Goal: Find specific page/section: Find specific page/section

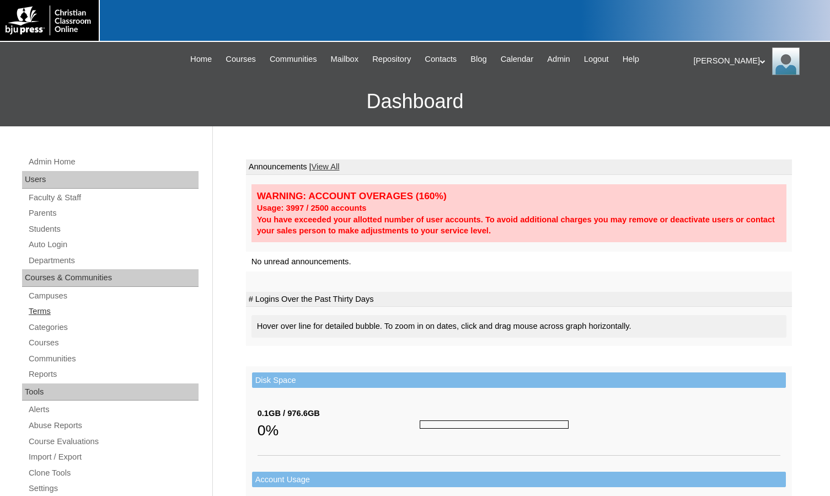
click at [41, 311] on link "Terms" at bounding box center [113, 311] width 171 height 14
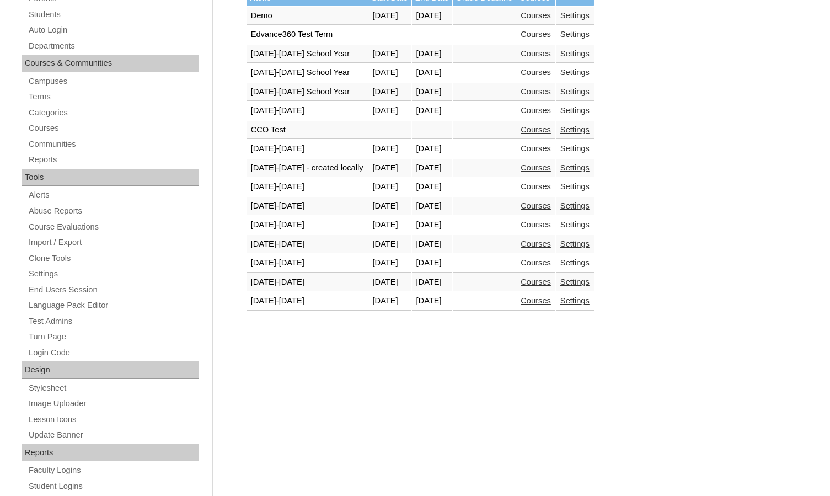
scroll to position [221, 0]
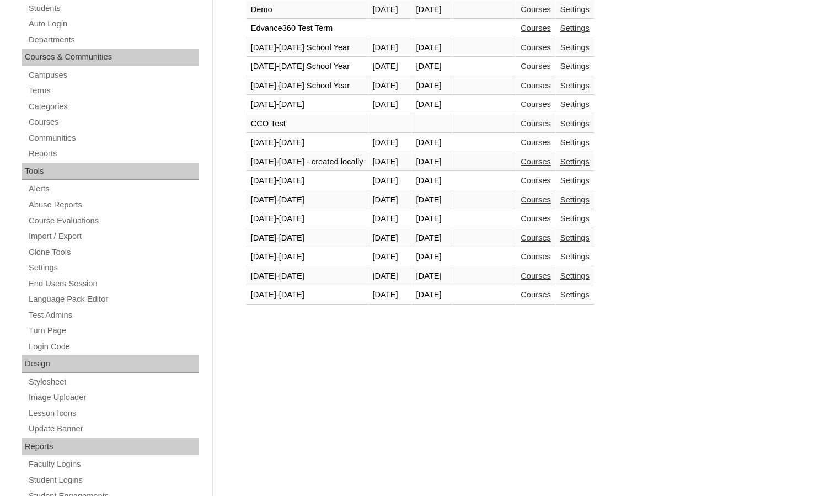
click at [551, 299] on link "Courses" at bounding box center [535, 294] width 30 height 9
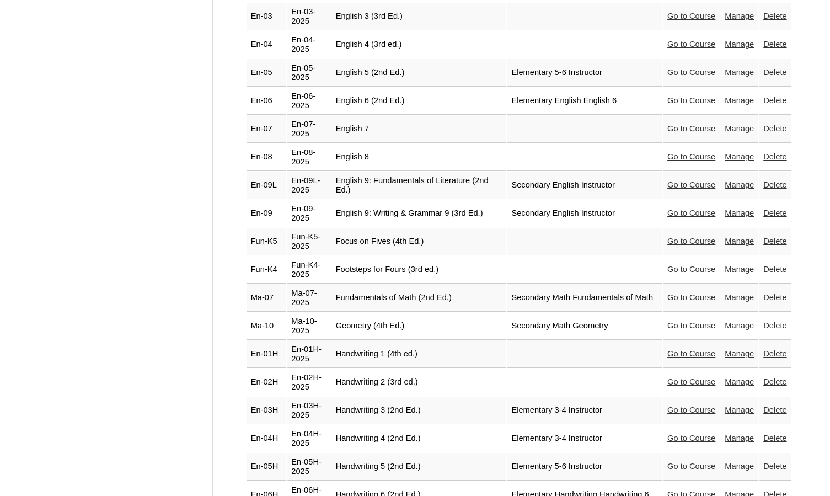
scroll to position [1158, 0]
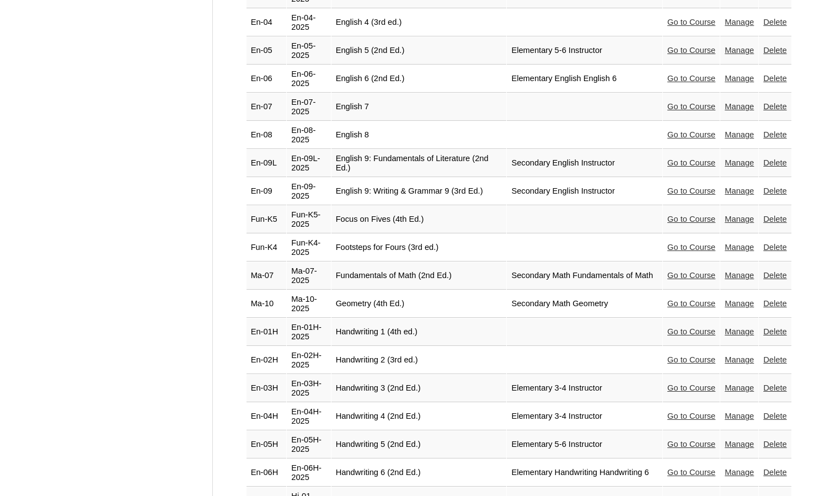
click at [690, 495] on link "Go to Course" at bounding box center [691, 500] width 48 height 9
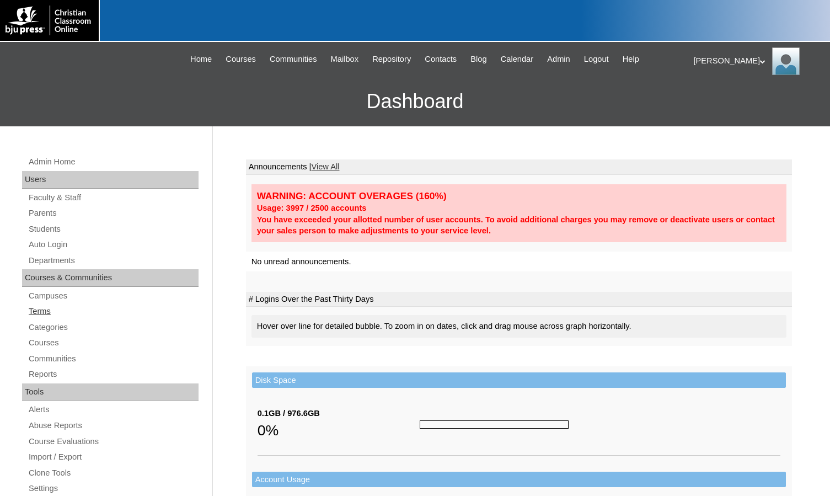
click at [45, 315] on link "Terms" at bounding box center [113, 311] width 171 height 14
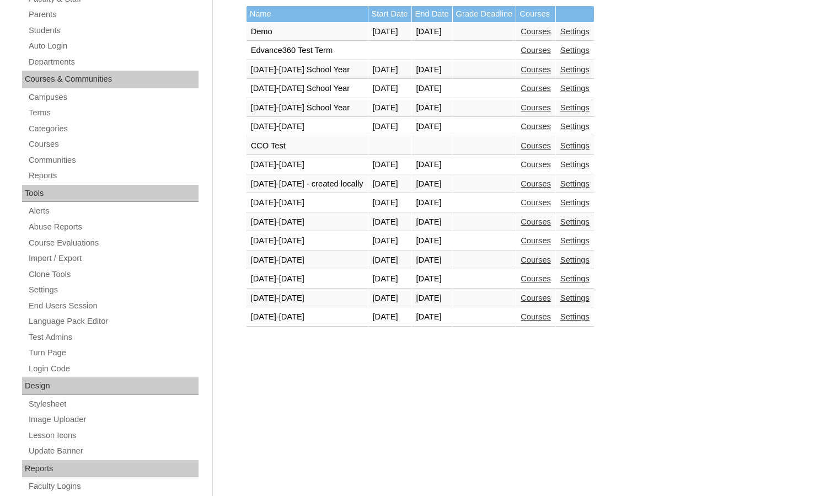
scroll to position [221, 0]
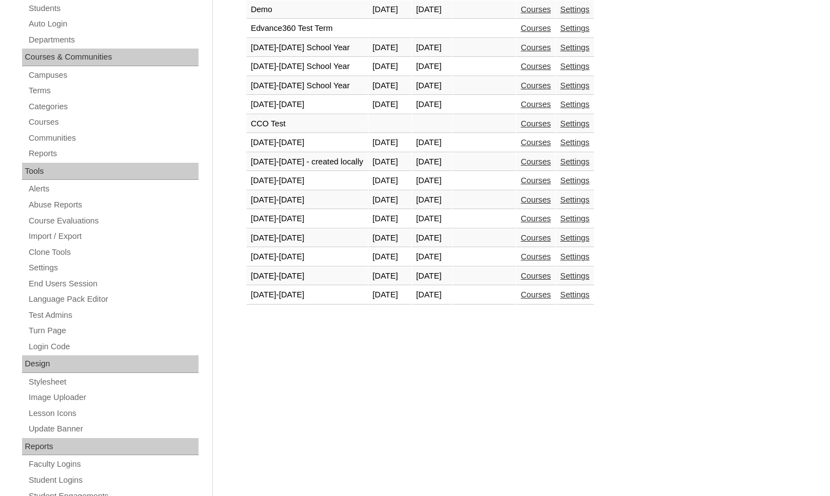
click at [551, 294] on link "Courses" at bounding box center [535, 294] width 30 height 9
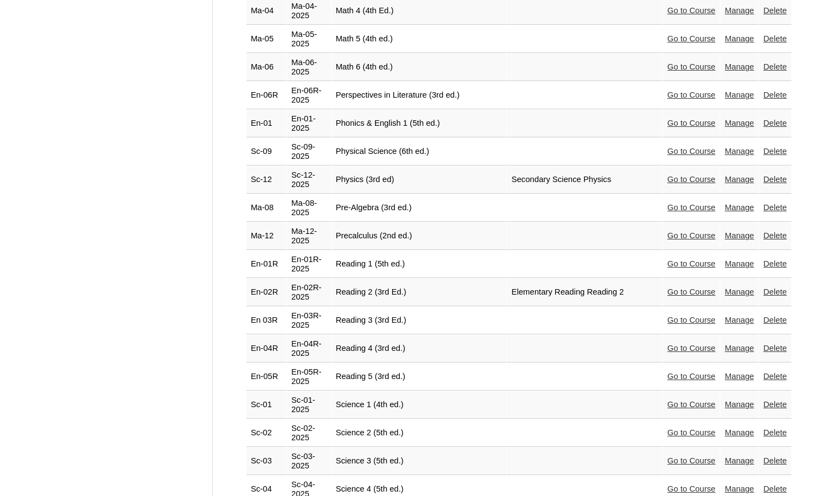
scroll to position [2253, 0]
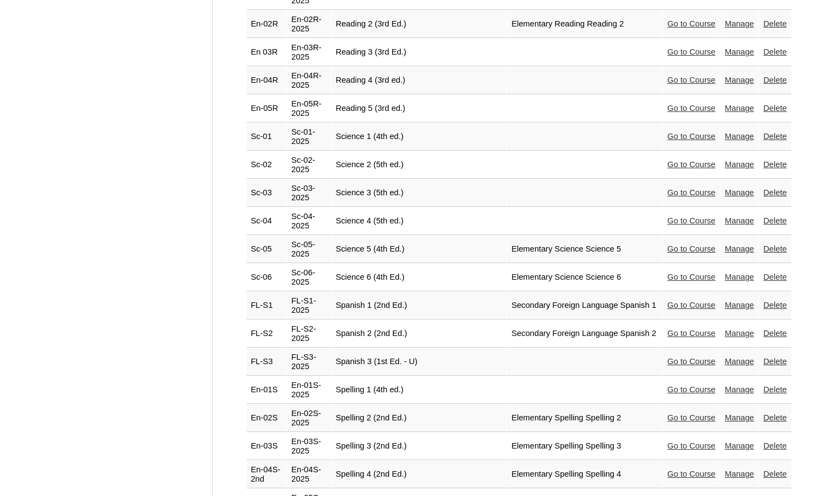
click at [675, 495] on link "Go to Course" at bounding box center [691, 501] width 48 height 9
